Goal: Transaction & Acquisition: Subscribe to service/newsletter

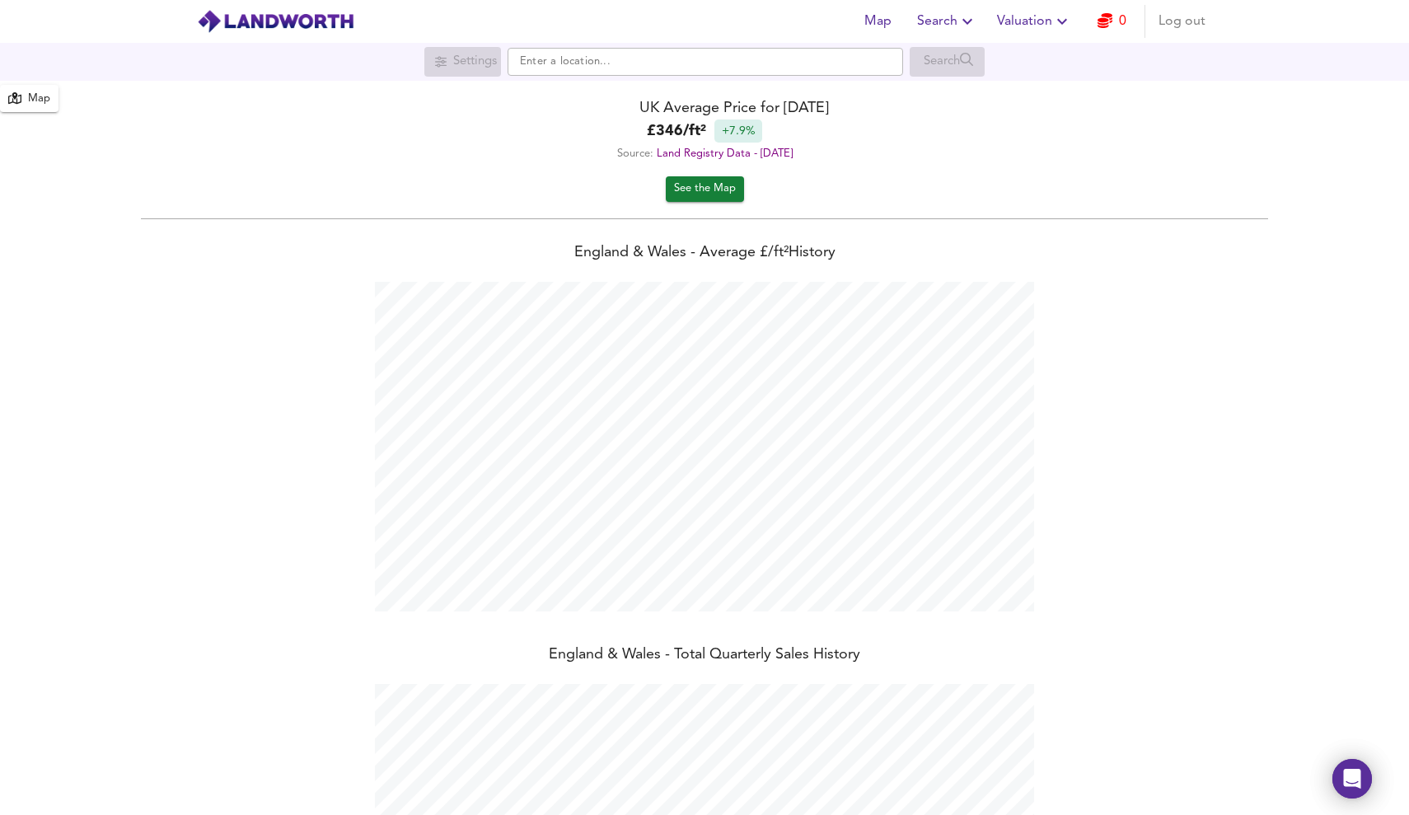
scroll to position [815, 1409]
click at [1047, 21] on span "Valuation" at bounding box center [1034, 21] width 75 height 23
click at [1038, 85] on li "Valuation Report History" at bounding box center [1034, 89] width 197 height 30
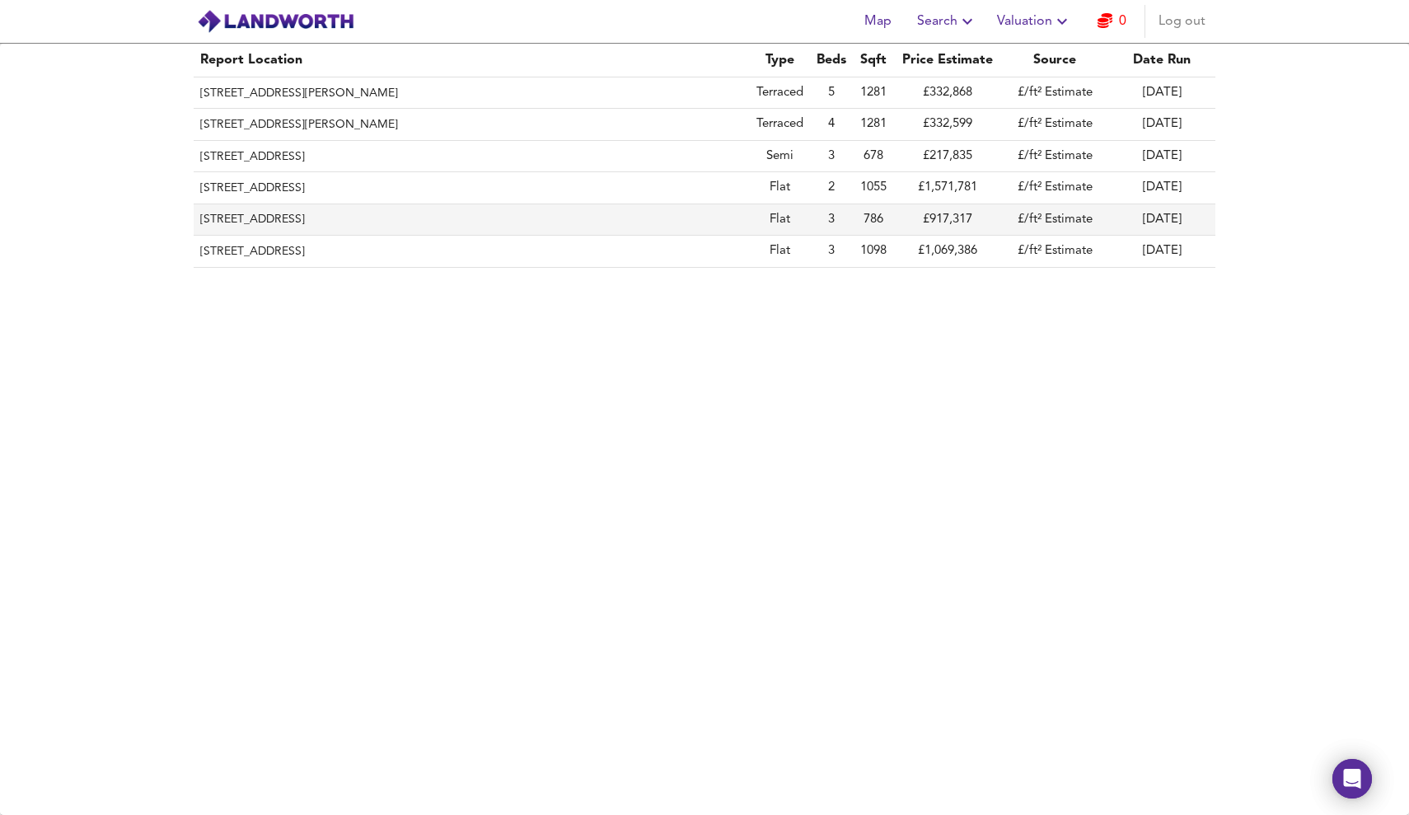
click at [506, 218] on th "[STREET_ADDRESS]" at bounding box center [472, 219] width 556 height 31
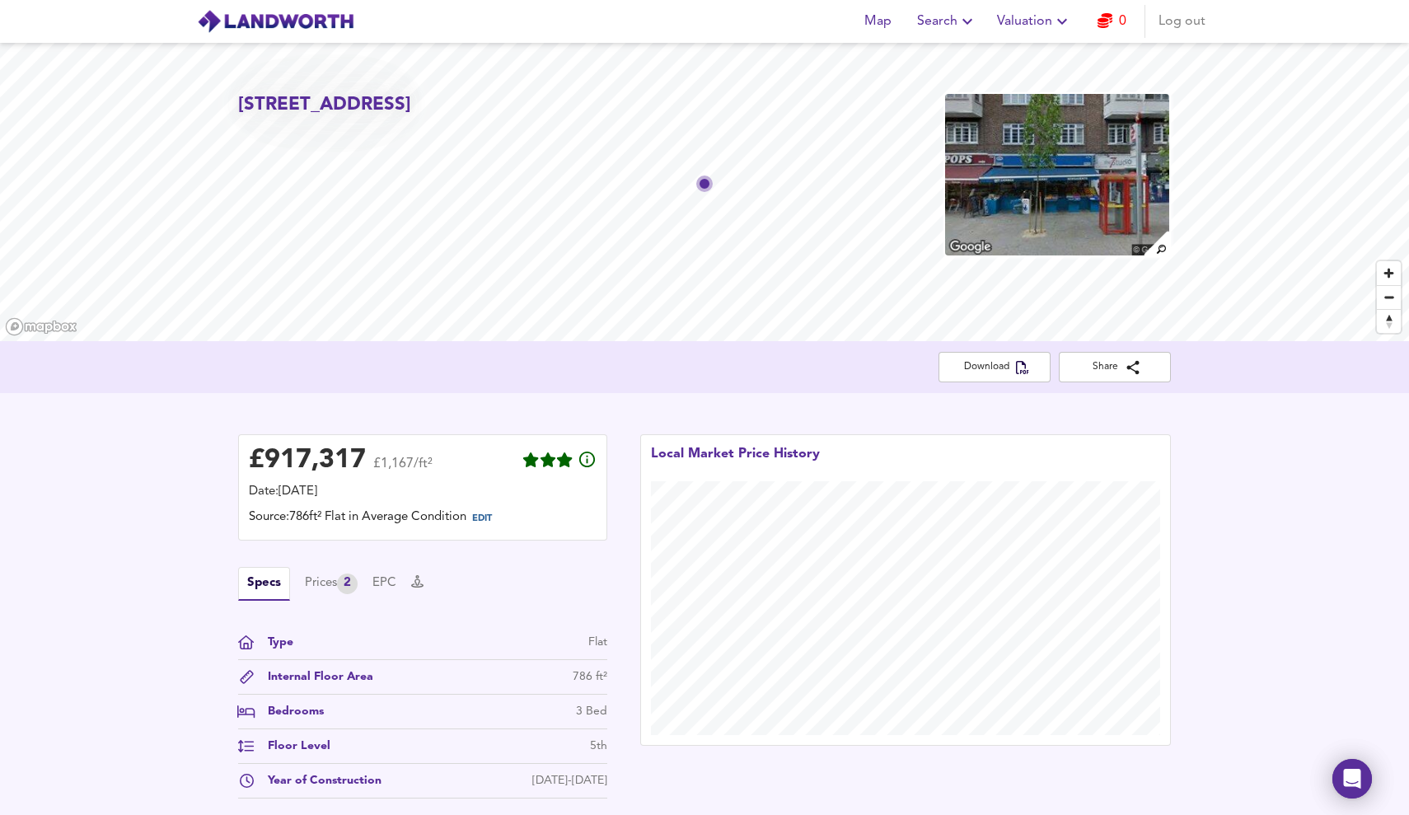
click at [1116, 14] on link "0" at bounding box center [1111, 21] width 29 height 23
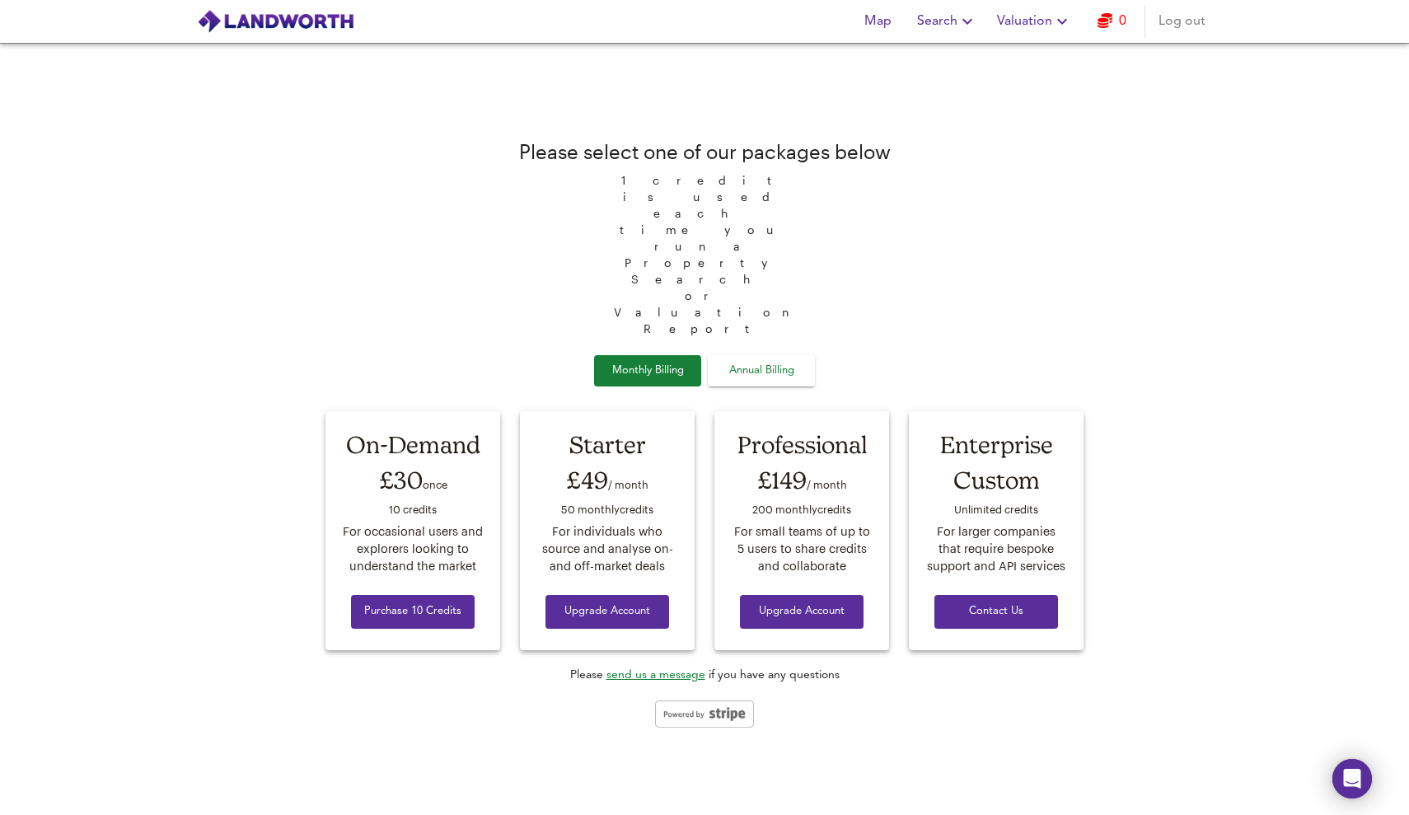
click at [1181, 21] on span "Log out" at bounding box center [1181, 21] width 47 height 23
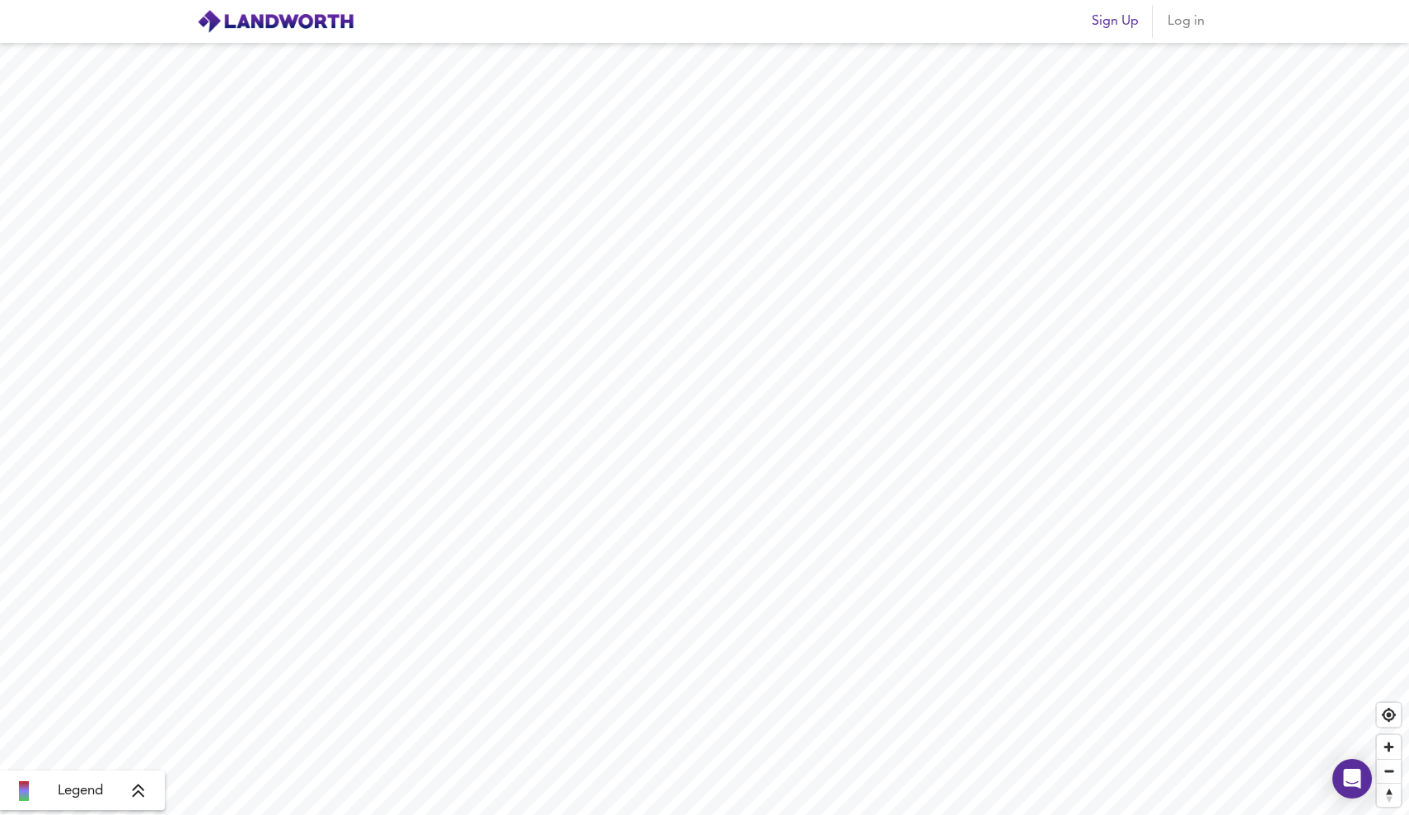
click at [1120, 21] on span "Sign Up" at bounding box center [1115, 21] width 47 height 23
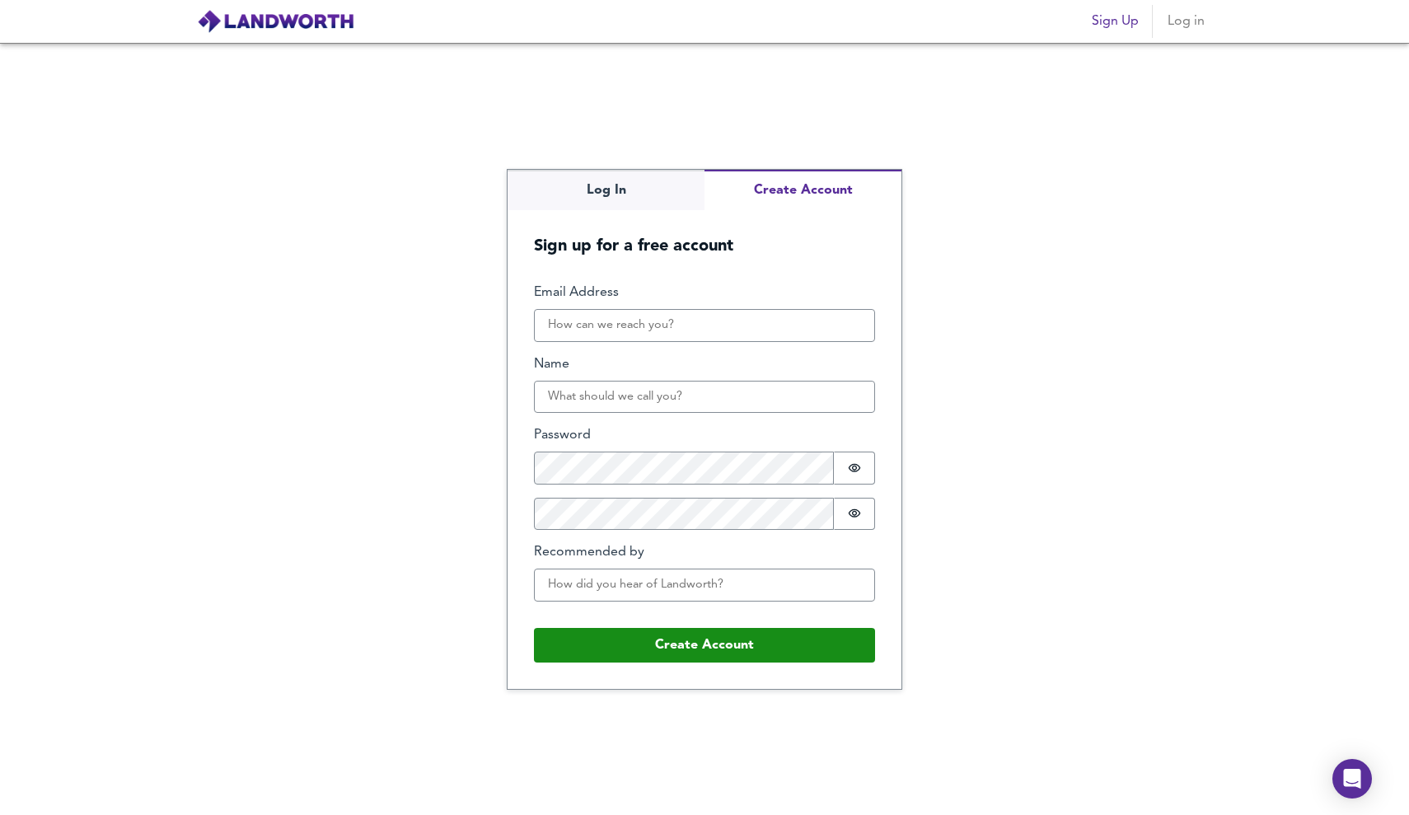
click at [765, 181] on button "Create Account" at bounding box center [802, 190] width 197 height 40
click at [712, 328] on input "Email Address" at bounding box center [704, 325] width 341 height 33
type input "a@another-design.com"
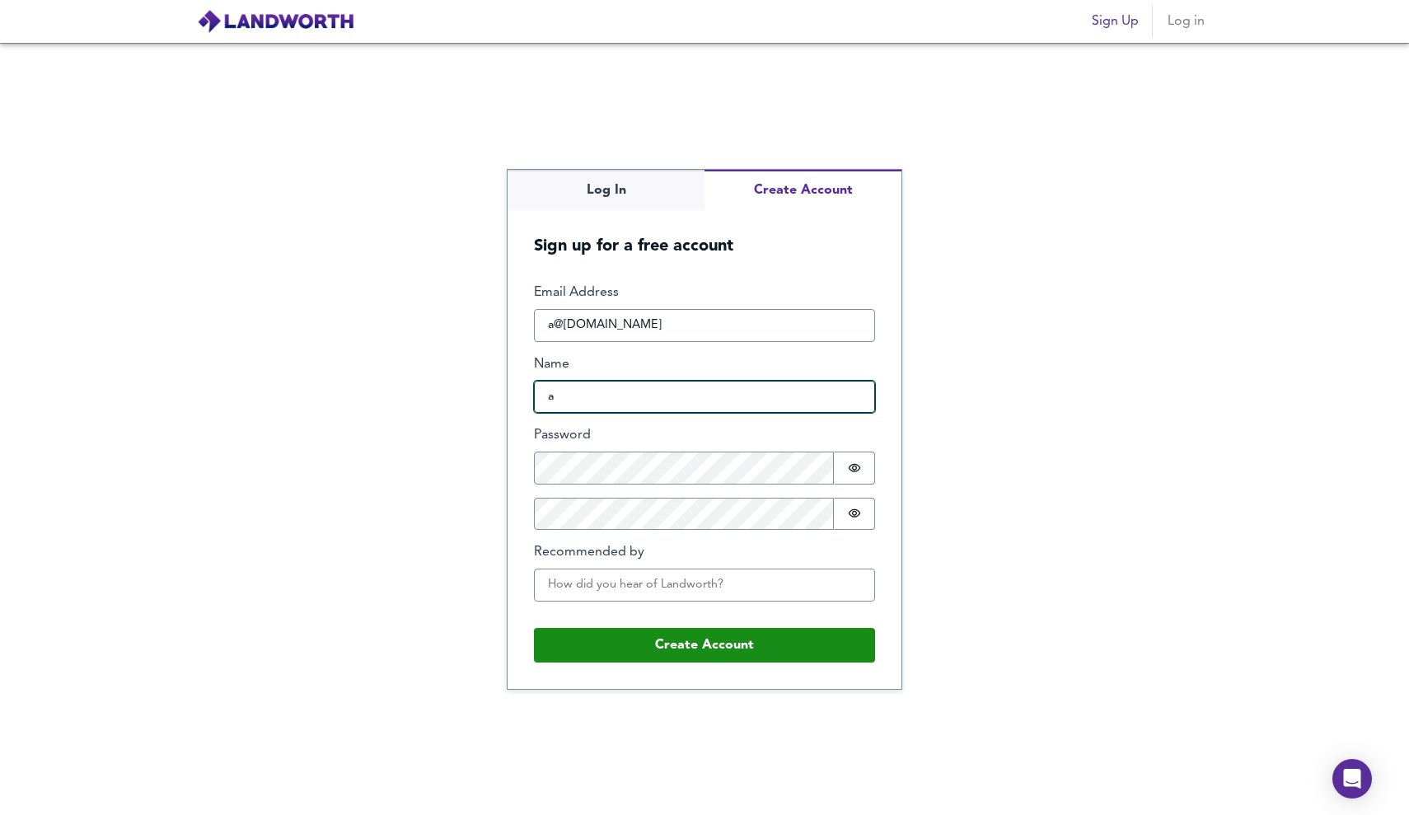
type input "a"
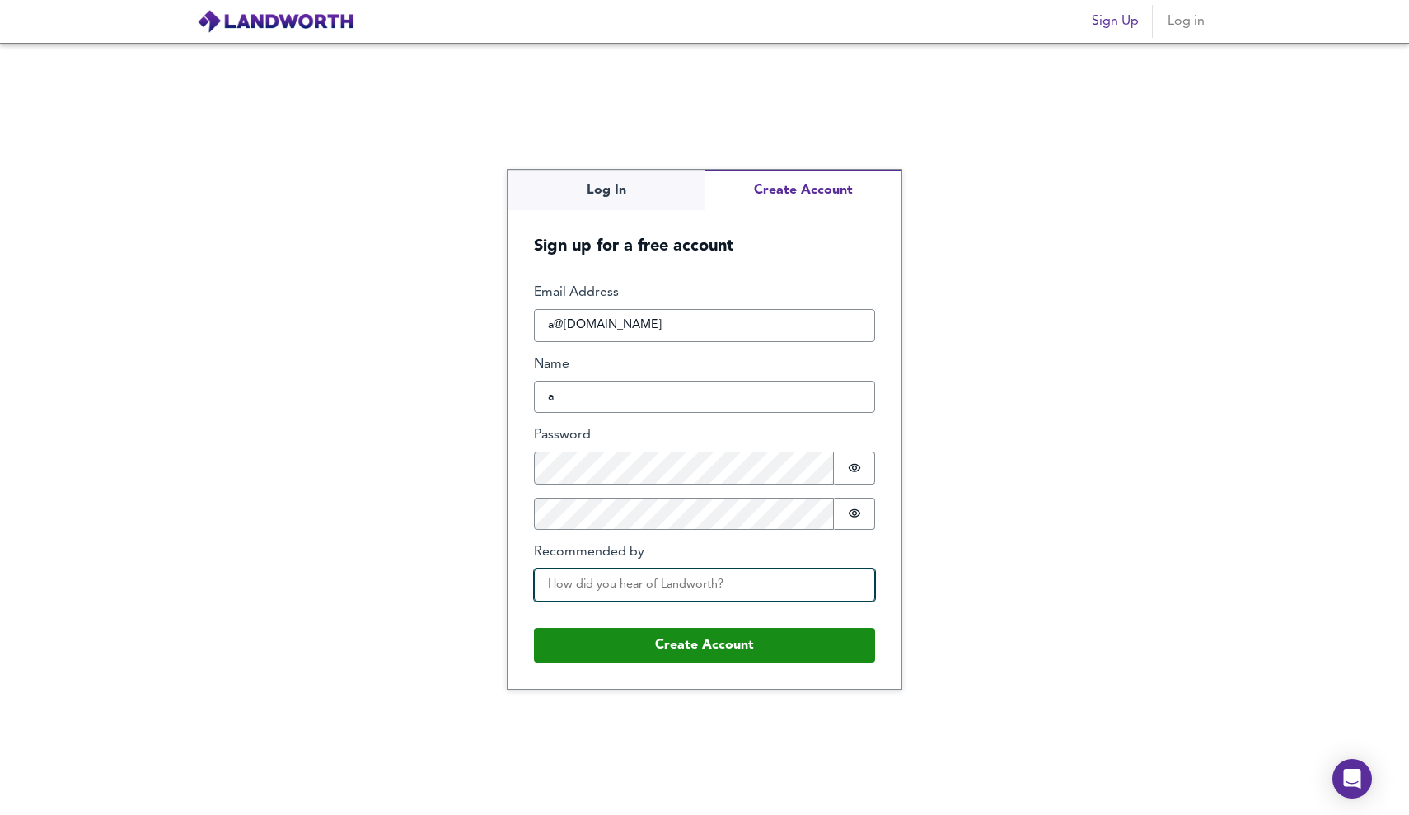
click at [581, 587] on input "Recommended by" at bounding box center [704, 584] width 341 height 33
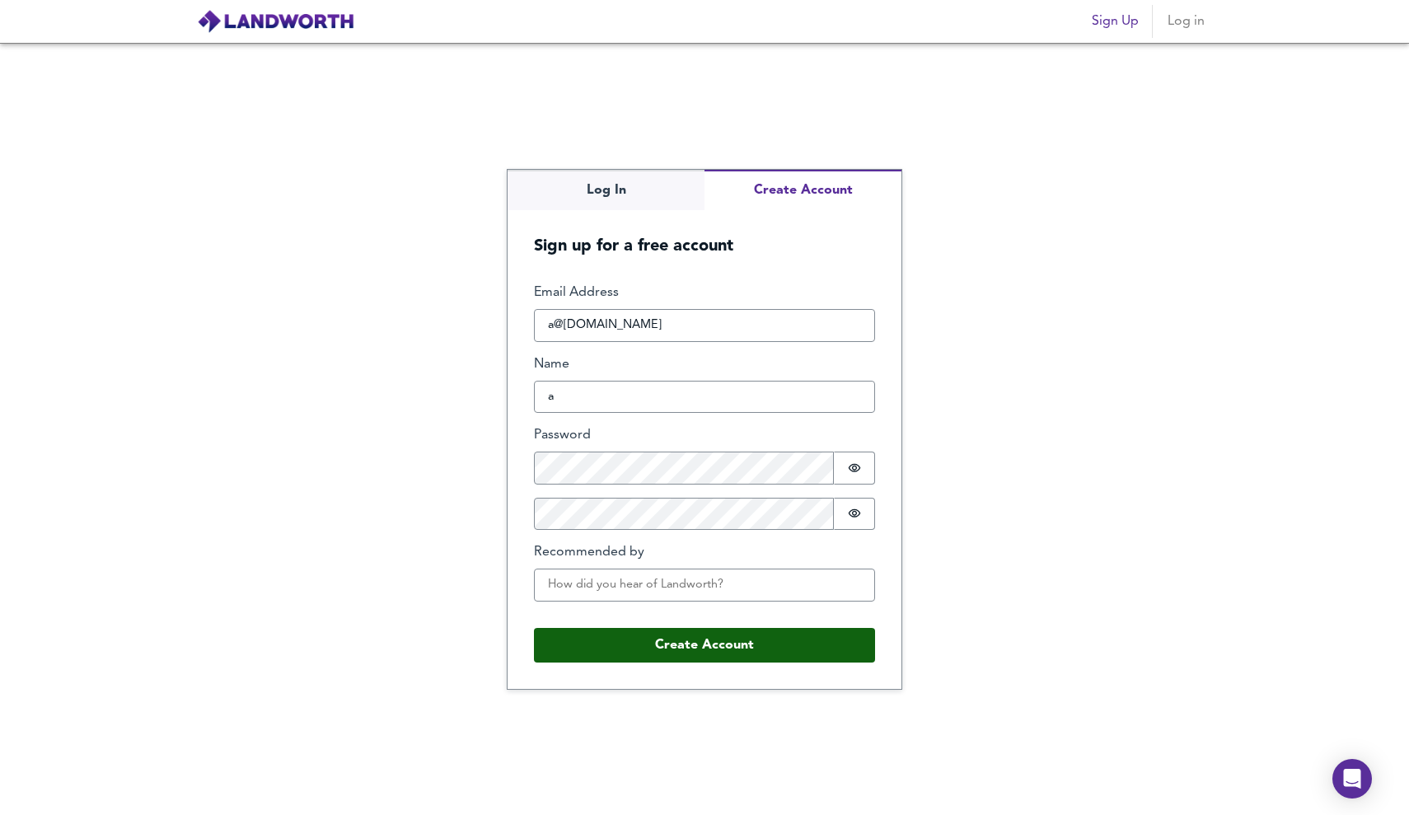
click at [676, 642] on button "Create Account" at bounding box center [704, 645] width 341 height 35
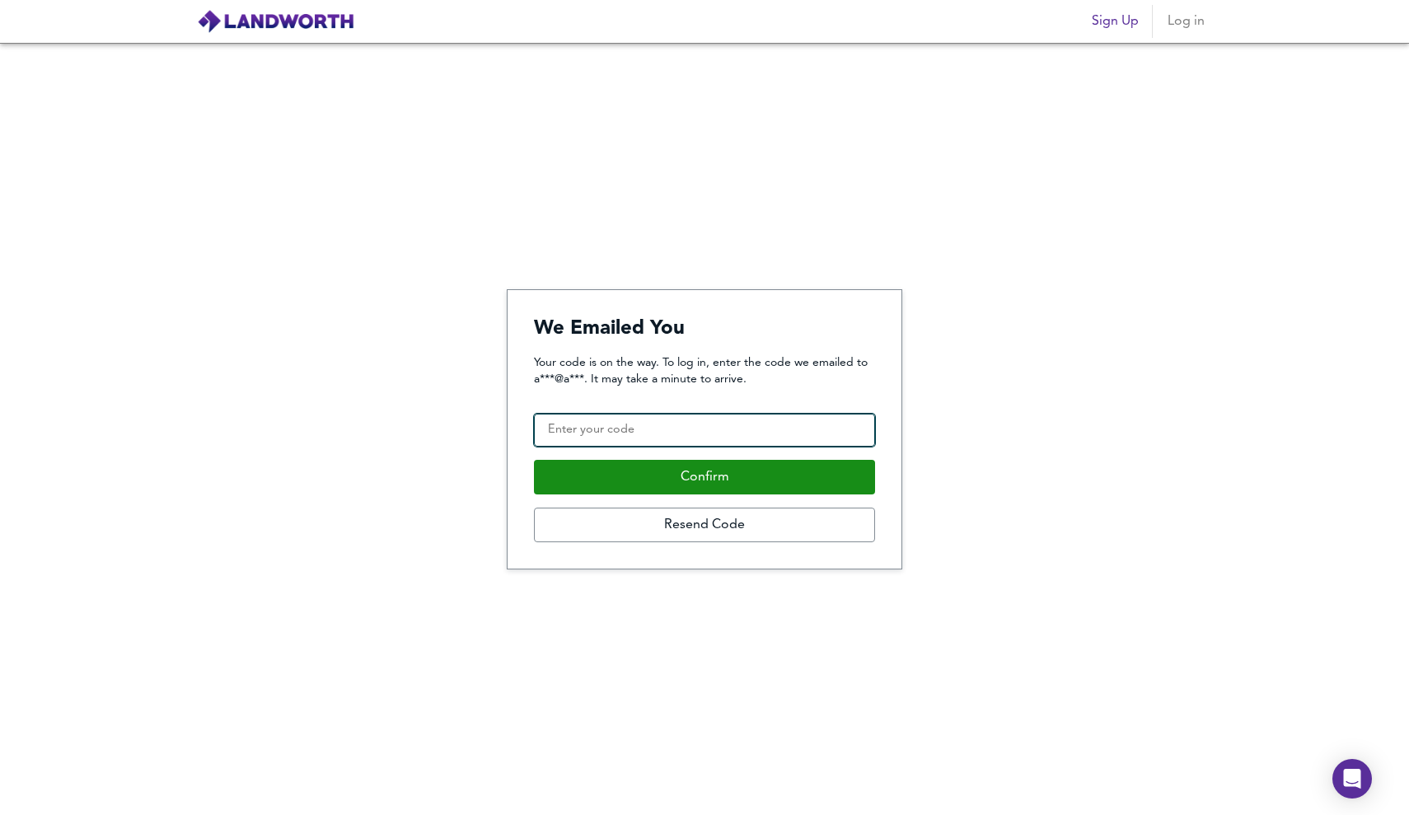
click at [667, 423] on input "Confirmation Code" at bounding box center [704, 430] width 341 height 33
paste input "499000"
type input "499000"
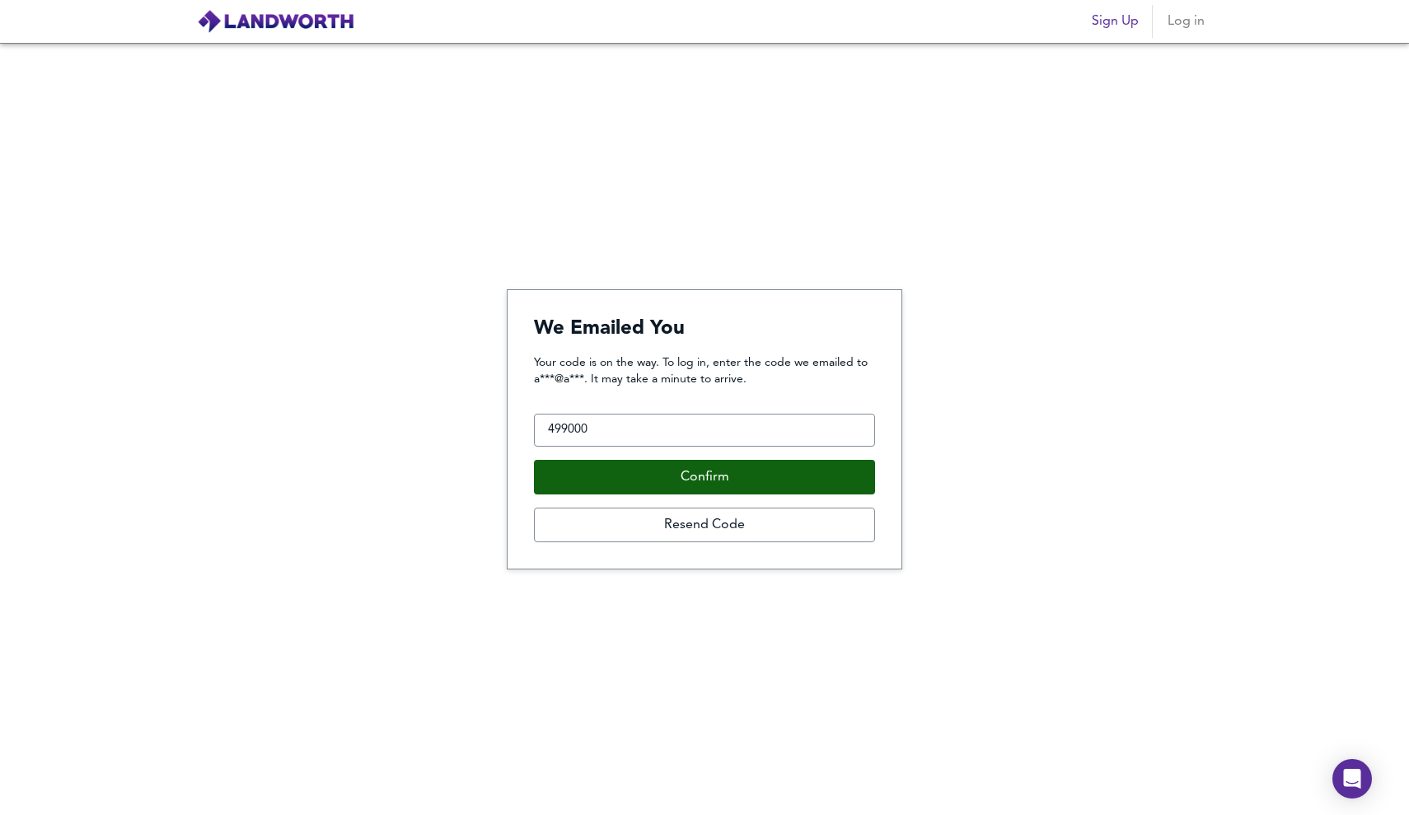
click at [681, 480] on button "Confirm" at bounding box center [704, 477] width 341 height 35
